Goal: Find specific page/section: Find specific page/section

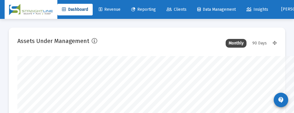
scroll to position [289229, 289202]
type input "[DATE]"
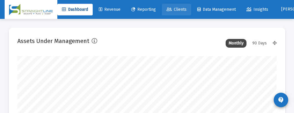
click at [183, 9] on span "Clients" at bounding box center [176, 9] width 20 height 5
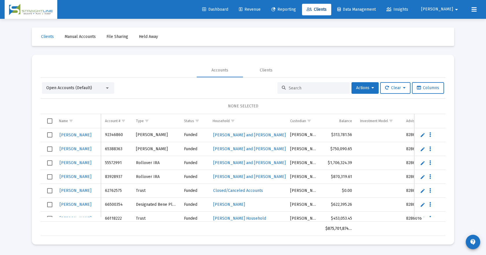
drag, startPoint x: 307, startPoint y: 87, endPoint x: 300, endPoint y: 86, distance: 6.9
click at [305, 87] on input at bounding box center [317, 88] width 57 height 5
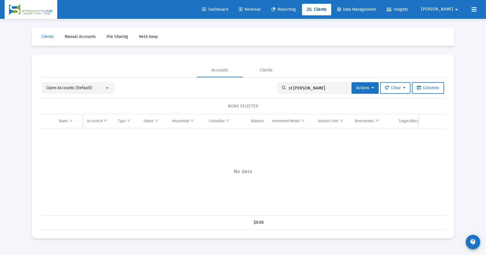
click at [291, 89] on input "st [PERSON_NAME]" at bounding box center [317, 88] width 57 height 5
click at [289, 89] on input "st [PERSON_NAME]" at bounding box center [317, 88] width 57 height 5
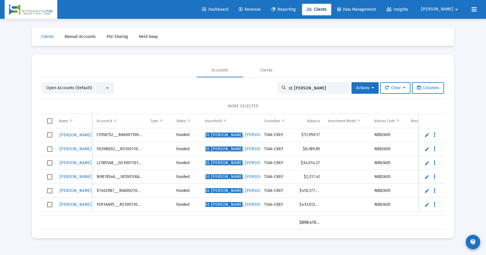
type input "st. [PERSON_NAME]"
click at [451, 122] on mat-card "Accounts Clients Open Accounts (Default) st. [PERSON_NAME] Actions Clear Column…" at bounding box center [243, 147] width 422 height 184
click at [349, 71] on div "Accounts Clients" at bounding box center [243, 70] width 405 height 14
